Goal: Obtain resource: Obtain resource

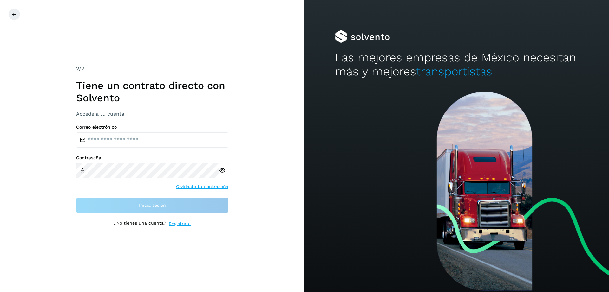
click at [120, 140] on input "email" at bounding box center [152, 140] width 152 height 15
paste input "**********"
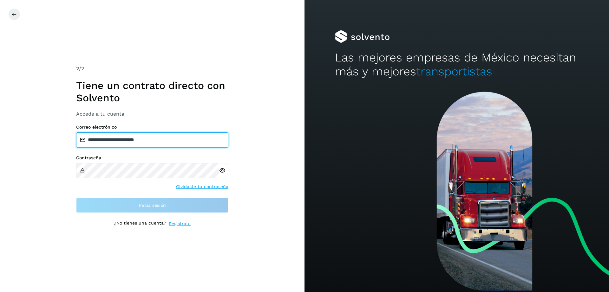
type input "**********"
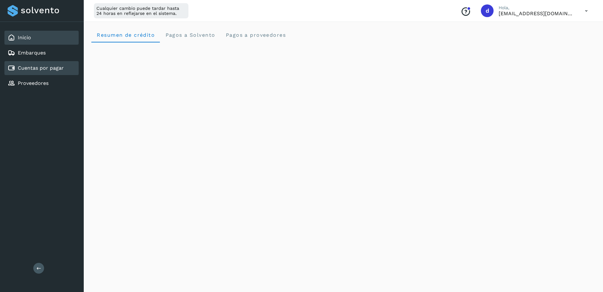
click at [66, 70] on div "Cuentas por pagar" at bounding box center [41, 68] width 74 height 14
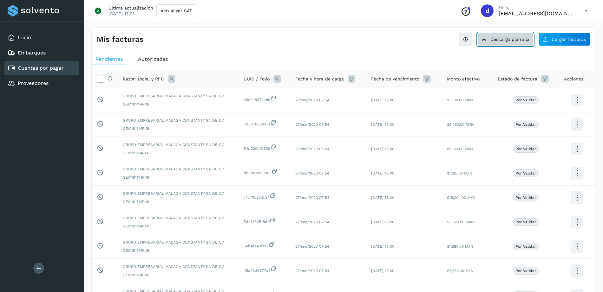
click at [495, 42] on span "Descarga plantilla" at bounding box center [509, 39] width 39 height 4
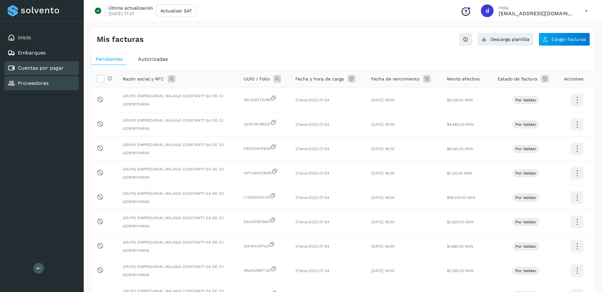
click at [36, 84] on link "Proveedores" at bounding box center [33, 83] width 31 height 6
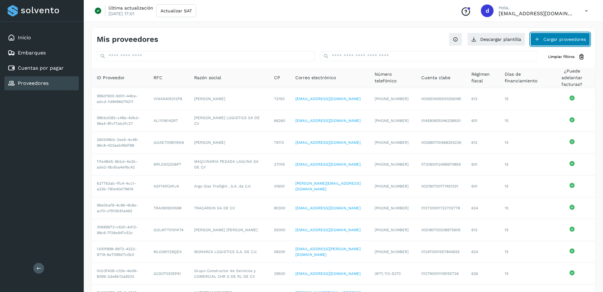
click at [580, 37] on button "Cargar proveedores" at bounding box center [560, 39] width 60 height 13
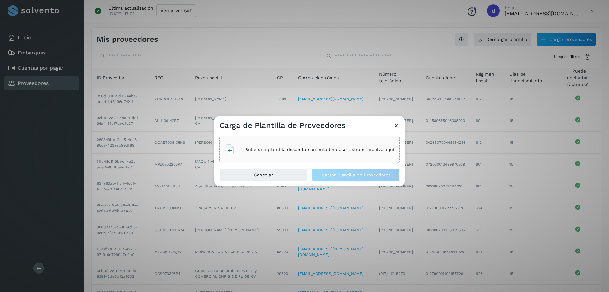
click at [396, 127] on icon at bounding box center [396, 125] width 7 height 7
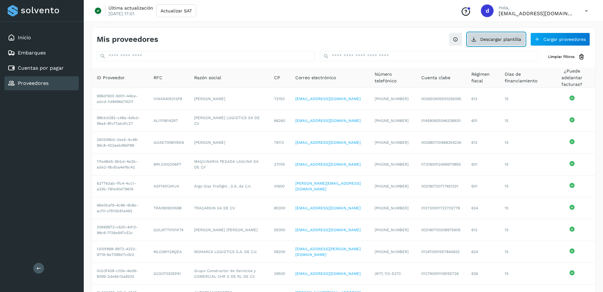
click at [475, 37] on icon at bounding box center [473, 39] width 5 height 5
click at [42, 68] on link "Cuentas por pagar" at bounding box center [41, 68] width 46 height 6
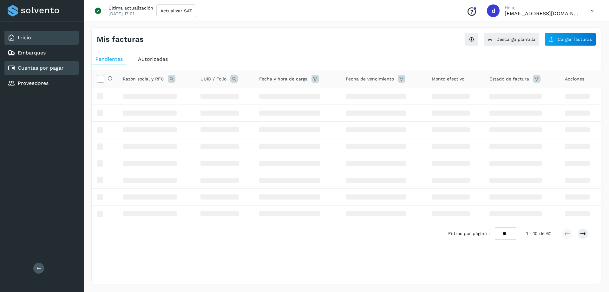
click at [29, 39] on link "Inicio" at bounding box center [24, 38] width 13 height 6
